Goal: Transaction & Acquisition: Purchase product/service

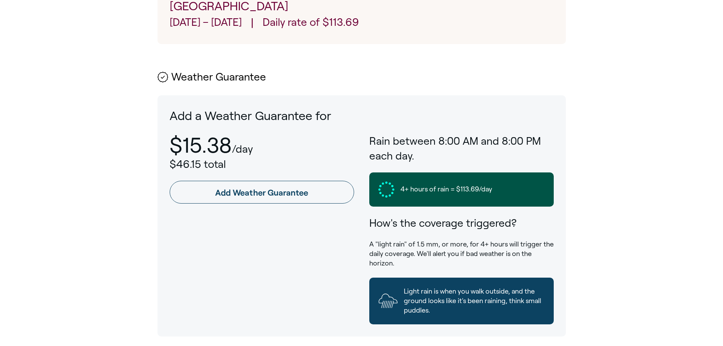
scroll to position [342, 0]
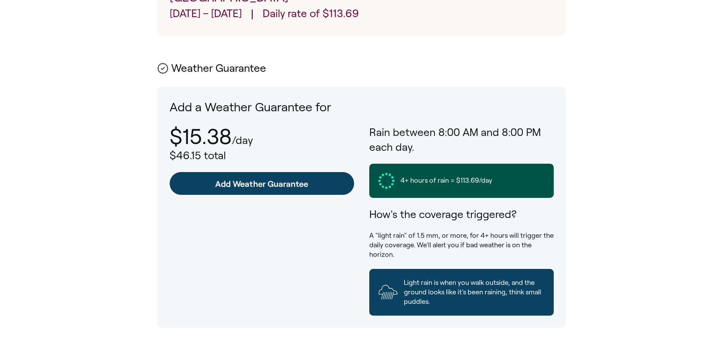
click at [263, 186] on link "Add Weather Guarantee" at bounding box center [262, 183] width 185 height 23
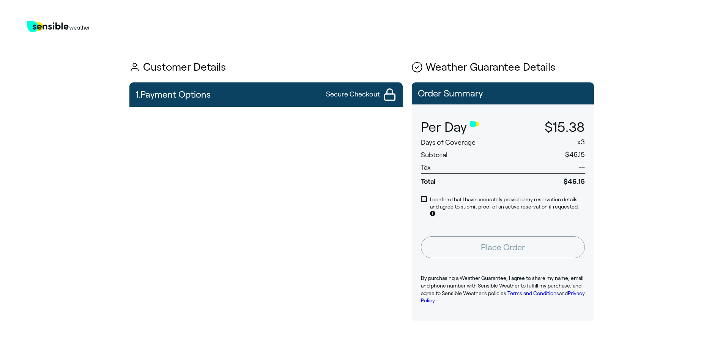
click at [424, 200] on span at bounding box center [424, 199] width 6 height 6
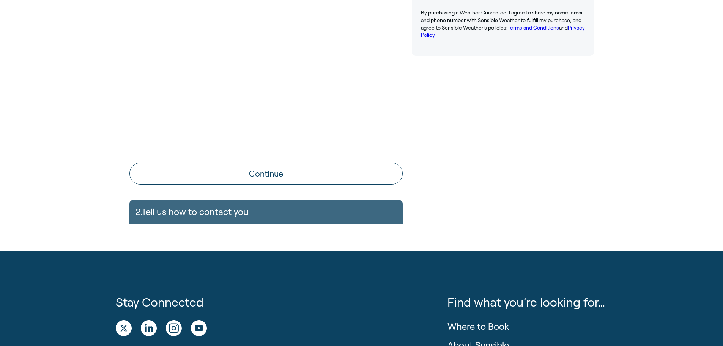
scroll to position [266, 0]
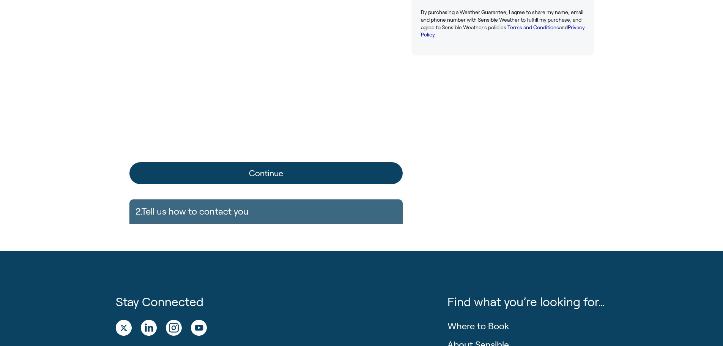
click at [232, 172] on button "Continue" at bounding box center [265, 173] width 273 height 22
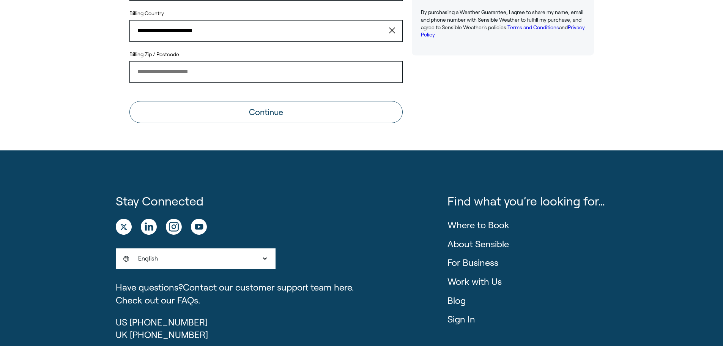
click at [174, 76] on input "Billing Zip / Postcode" at bounding box center [265, 71] width 273 height 21
type input "*****"
type input "**********"
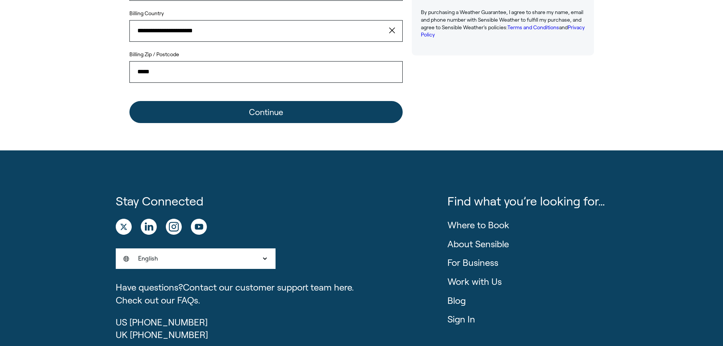
click at [280, 123] on button "Continue" at bounding box center [265, 112] width 273 height 22
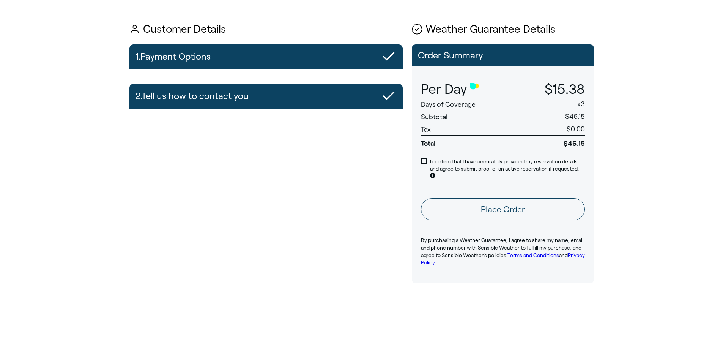
scroll to position [0, 0]
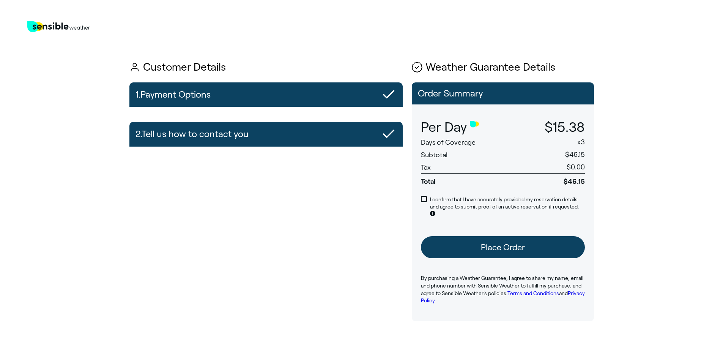
click at [521, 241] on button "Place Order" at bounding box center [503, 247] width 164 height 22
